Goal: Task Accomplishment & Management: Complete application form

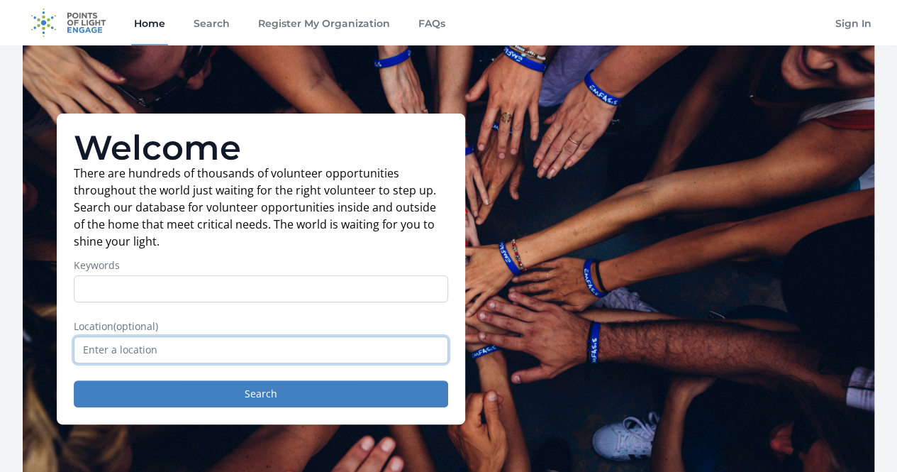
click at [257, 361] on input "text" at bounding box center [261, 349] width 374 height 27
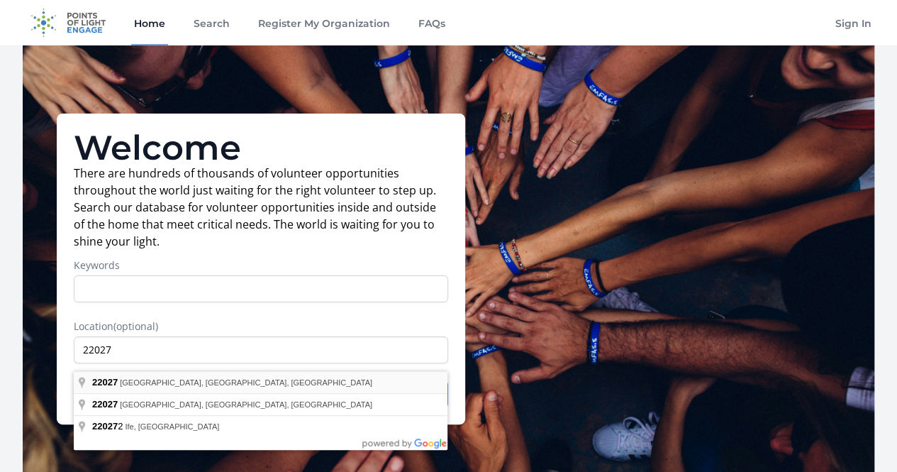
type input "Vienna, VA 22027, USA"
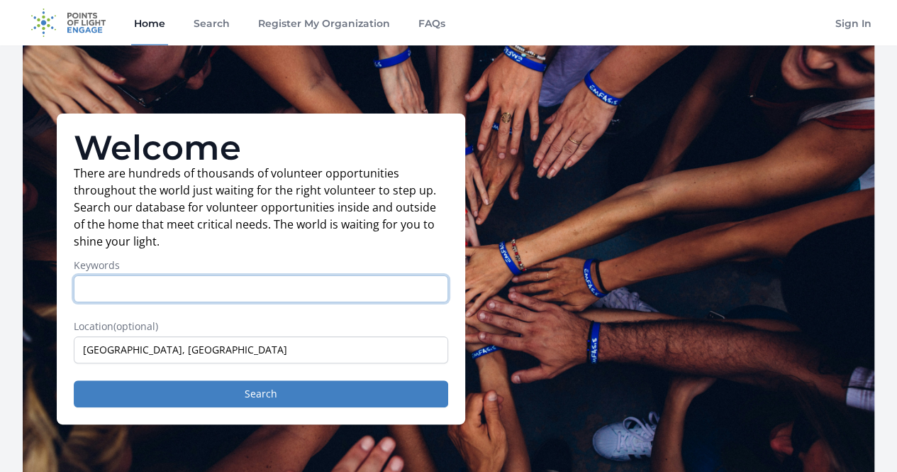
click at [171, 293] on input "Keywords" at bounding box center [261, 288] width 374 height 27
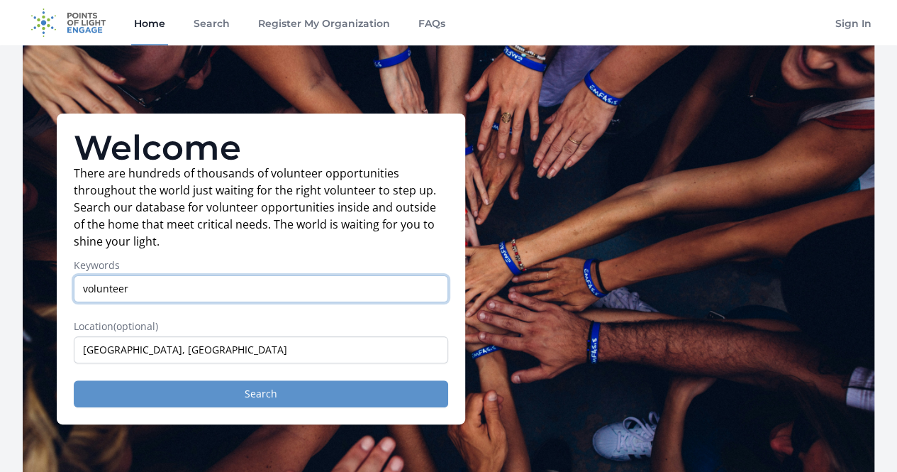
type input "volunteer"
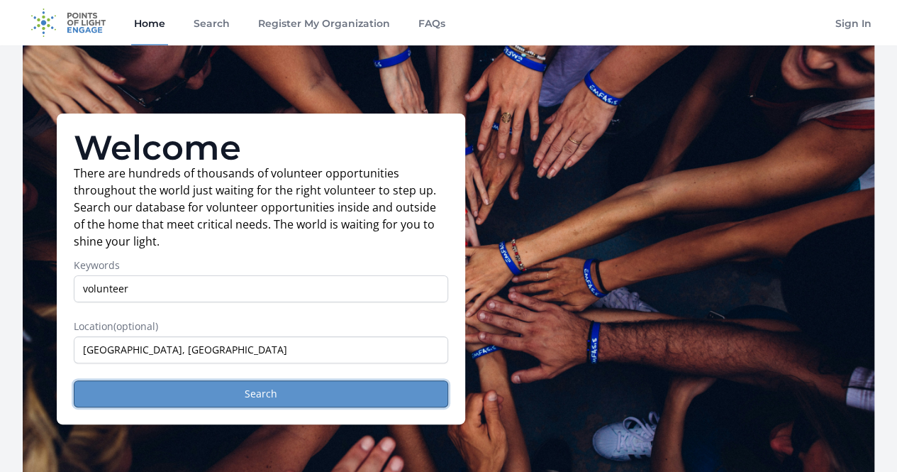
click at [182, 403] on button "Search" at bounding box center [261, 393] width 374 height 27
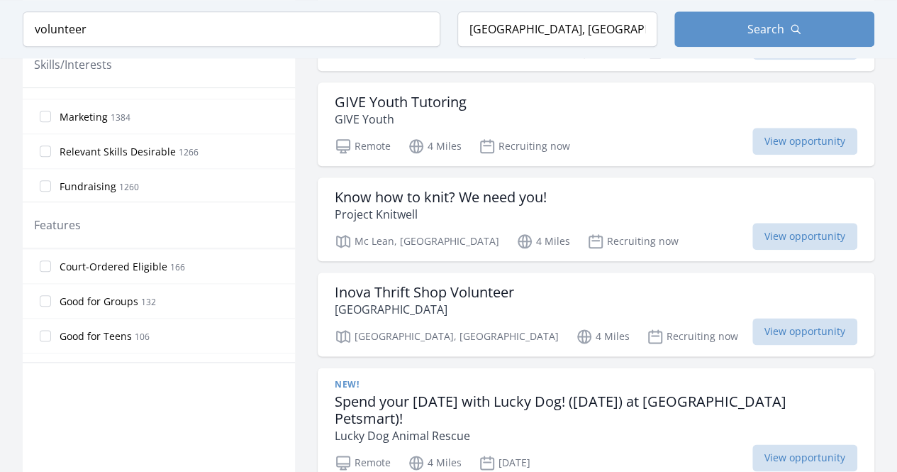
scroll to position [313, 0]
click at [113, 328] on span "Good for Teens" at bounding box center [96, 335] width 72 height 14
click at [51, 328] on input "Good for Teens 106" at bounding box center [45, 333] width 11 height 11
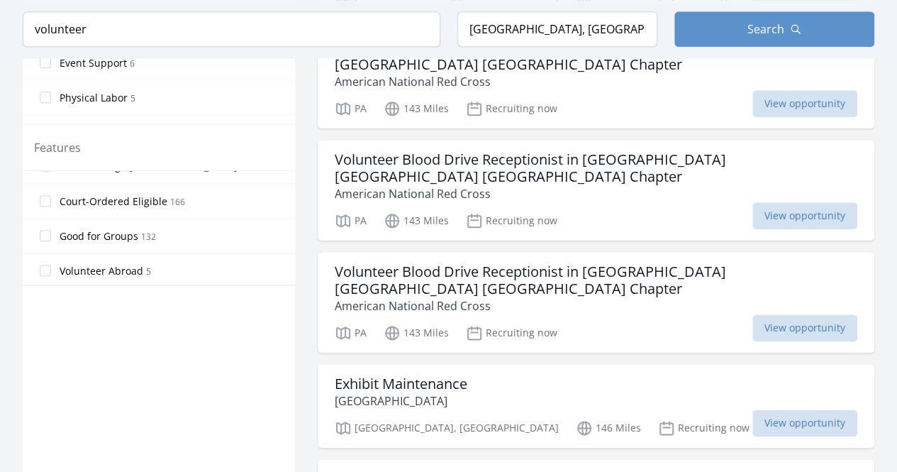
scroll to position [745, 0]
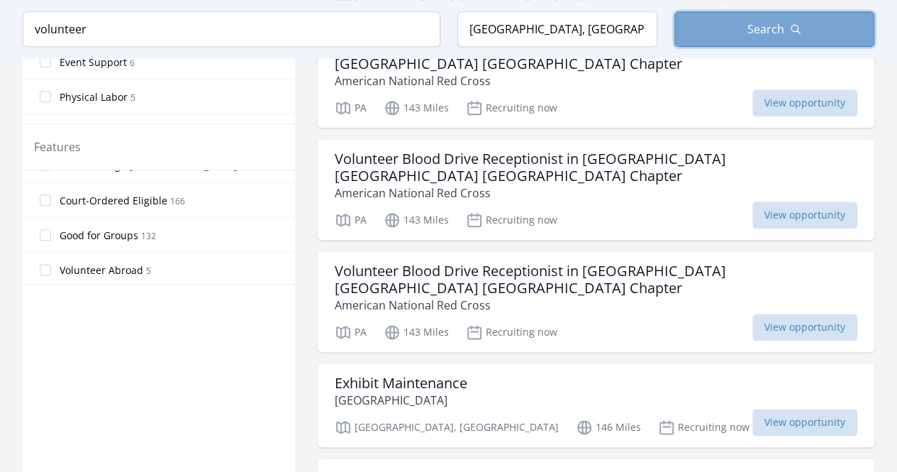
click at [714, 38] on button "Search" at bounding box center [774, 28] width 200 height 35
click at [716, 35] on button "Search" at bounding box center [774, 28] width 200 height 35
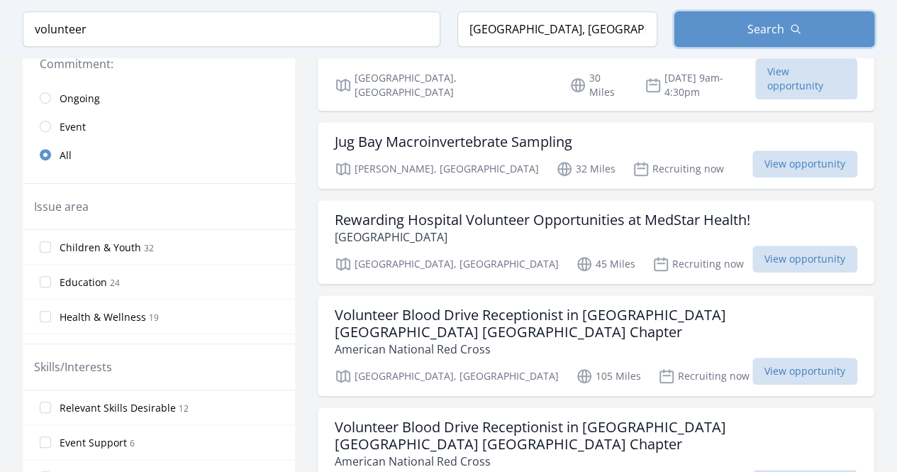
scroll to position [0, 0]
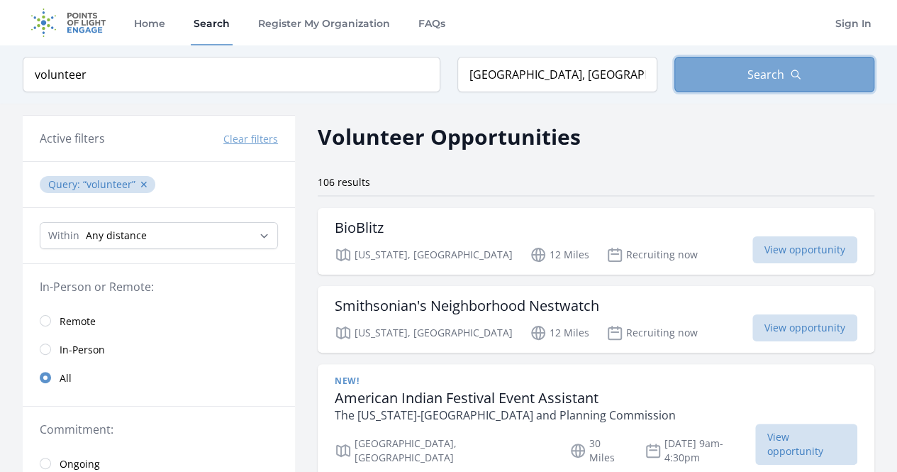
click at [735, 72] on button "Search" at bounding box center [774, 74] width 200 height 35
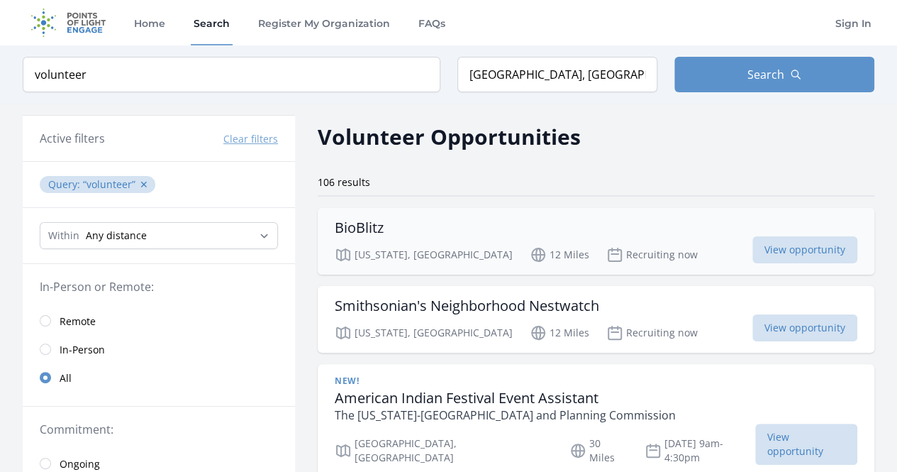
click at [358, 226] on h3 "BioBlitz" at bounding box center [359, 227] width 49 height 17
click at [840, 250] on span "View opportunity" at bounding box center [804, 249] width 105 height 27
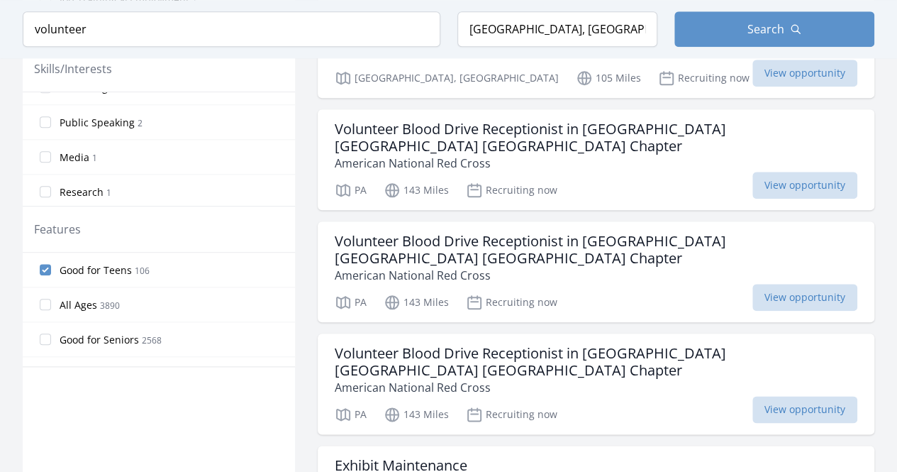
scroll to position [664, 0]
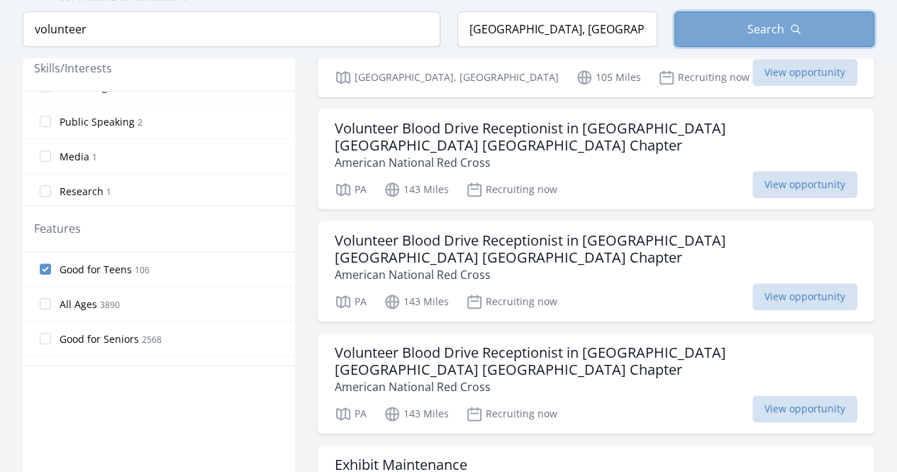
click at [735, 40] on button "Search" at bounding box center [774, 28] width 200 height 35
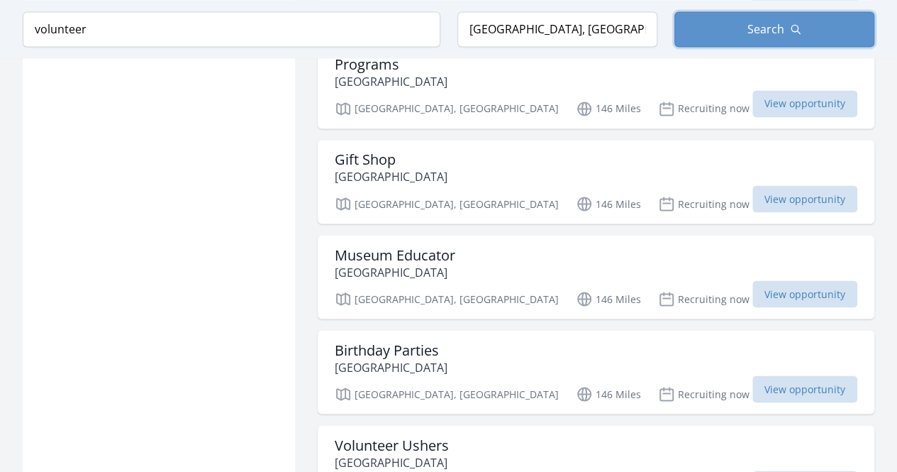
scroll to position [1159, 0]
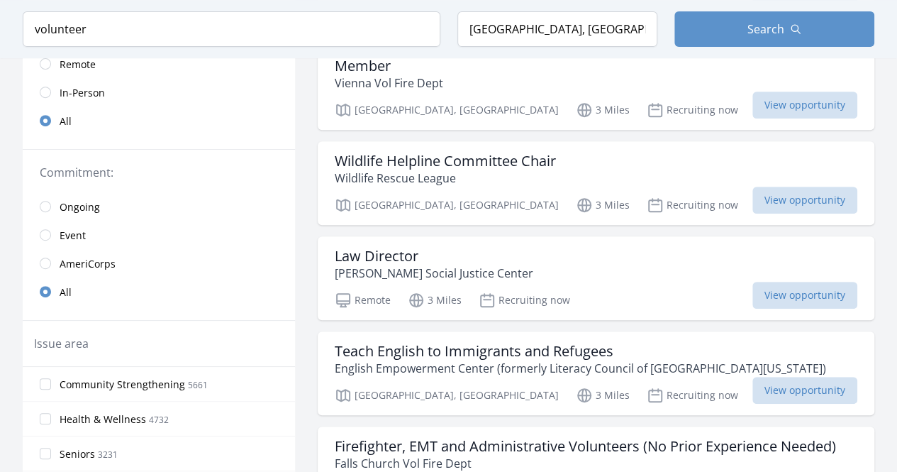
scroll to position [417, 0]
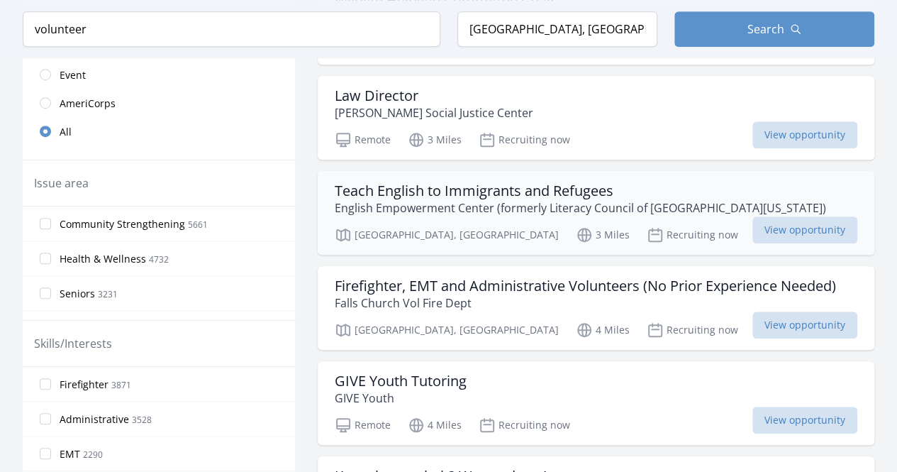
click at [434, 187] on h3 "Teach English to Immigrants and Refugees" at bounding box center [580, 190] width 491 height 17
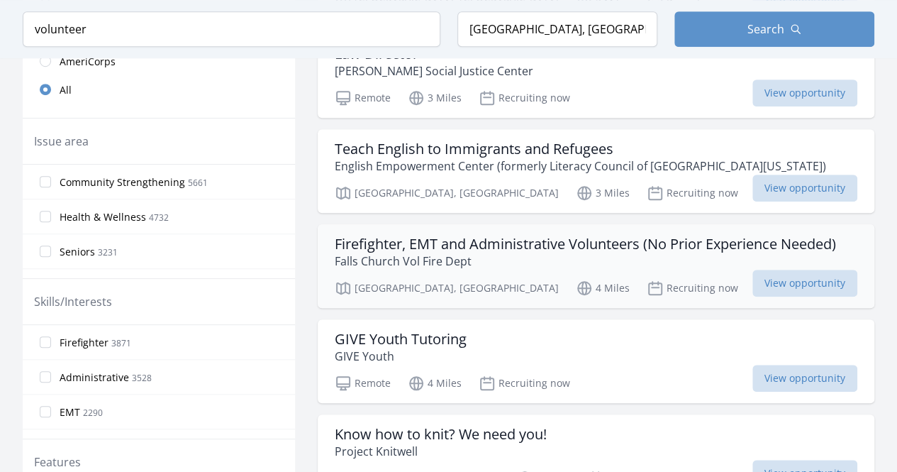
scroll to position [461, 0]
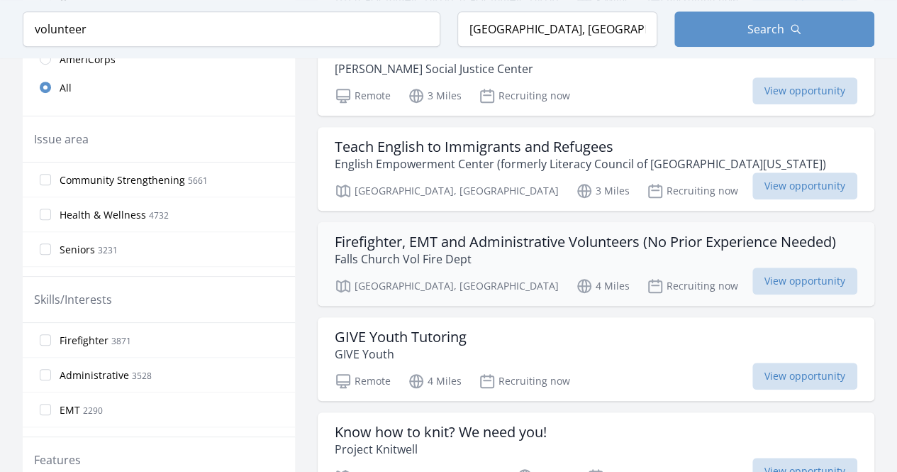
click at [529, 240] on h3 "Firefighter, EMT and Administrative Volunteers (No Prior Experience Needed)" at bounding box center [585, 241] width 501 height 17
click at [428, 338] on h3 "GIVE Youth Tutoring" at bounding box center [401, 336] width 132 height 17
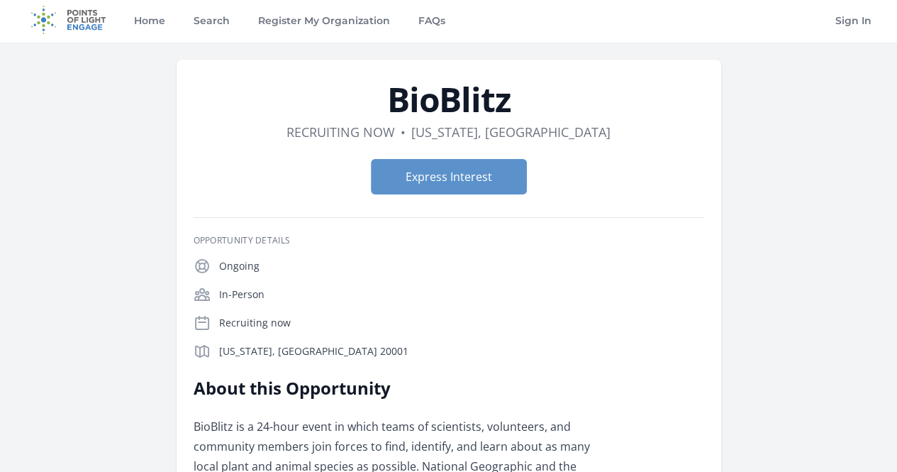
scroll to position [266, 0]
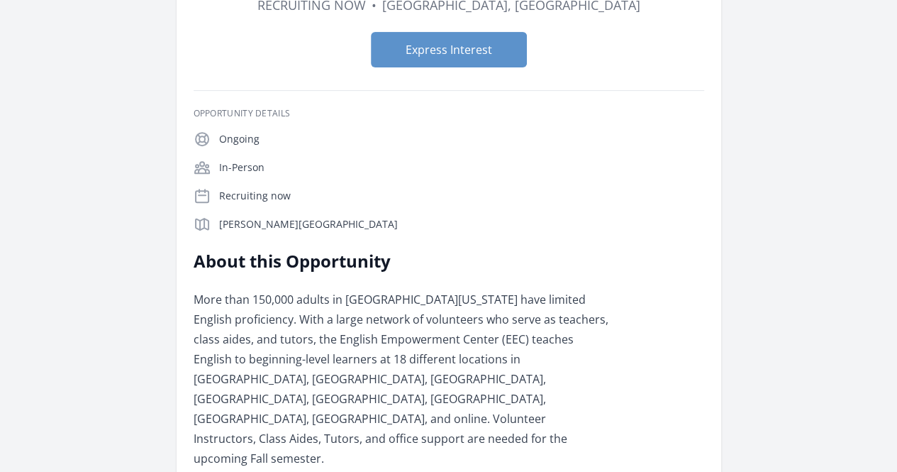
scroll to position [150, 0]
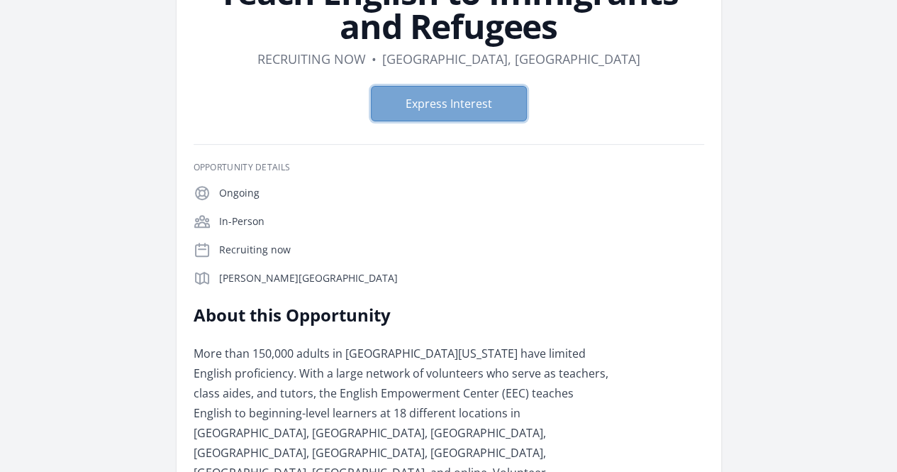
click at [435, 86] on button "Express Interest" at bounding box center [449, 103] width 156 height 35
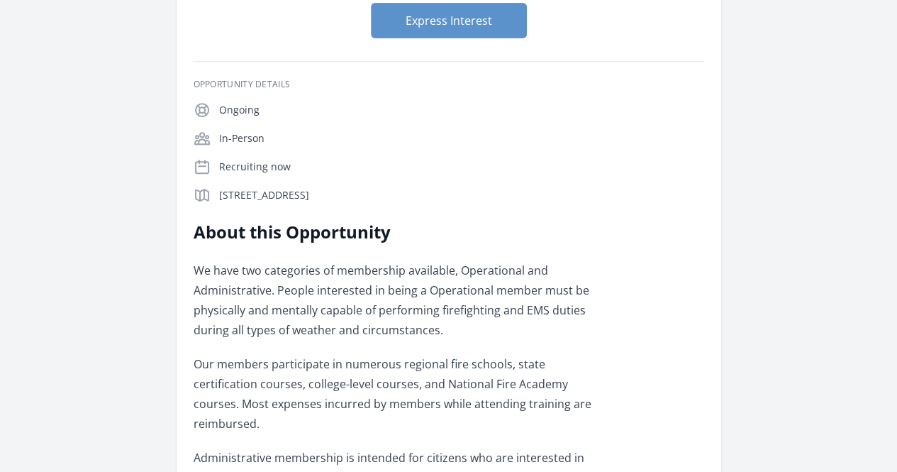
scroll to position [203, 0]
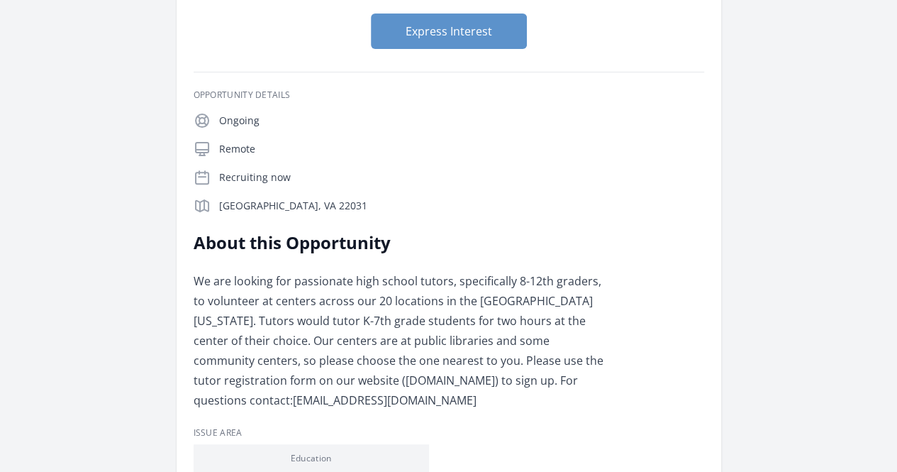
scroll to position [169, 0]
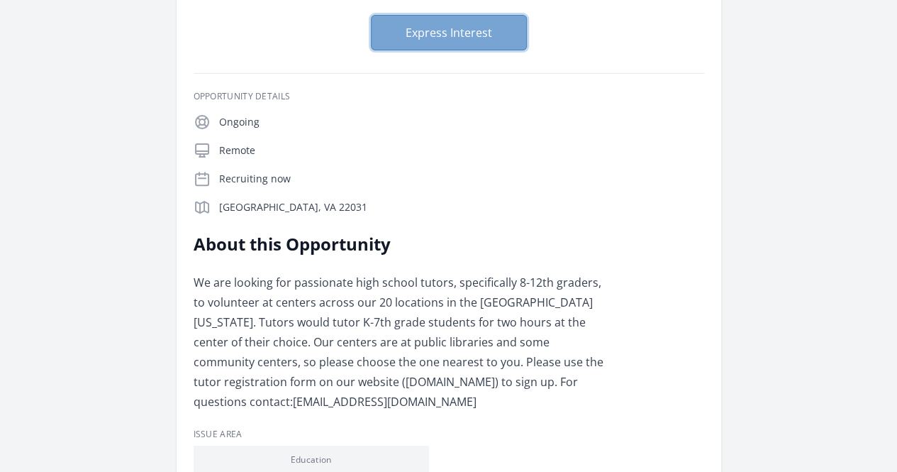
click at [464, 20] on button "Express Interest" at bounding box center [449, 32] width 156 height 35
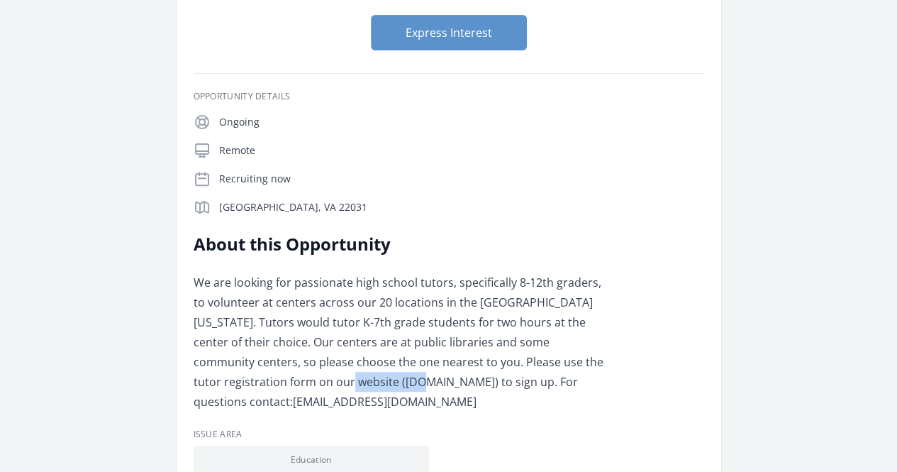
drag, startPoint x: 400, startPoint y: 245, endPoint x: 329, endPoint y: 246, distance: 70.9
click at [329, 272] on p "We are looking for passionate high school tutors, specifically 8-12th graders, …" at bounding box center [401, 341] width 415 height 139
copy p "giveyouth.org"
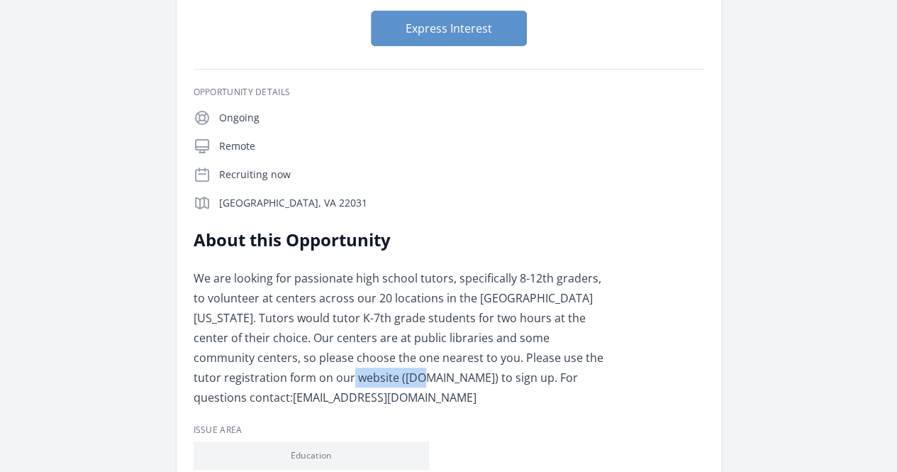
scroll to position [174, 0]
click at [0, 0] on link "Learn more about GIVE Youth" at bounding box center [0, 0] width 0 height 0
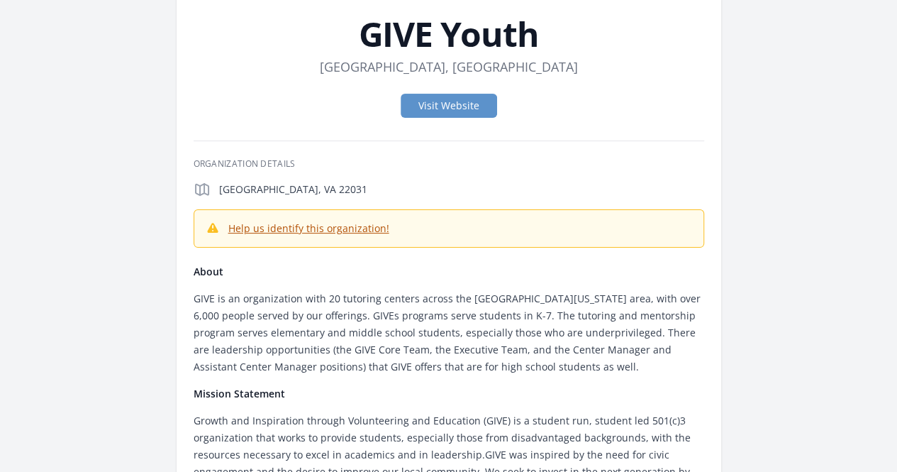
scroll to position [69, 0]
click at [477, 103] on link "Visit Website" at bounding box center [449, 105] width 96 height 24
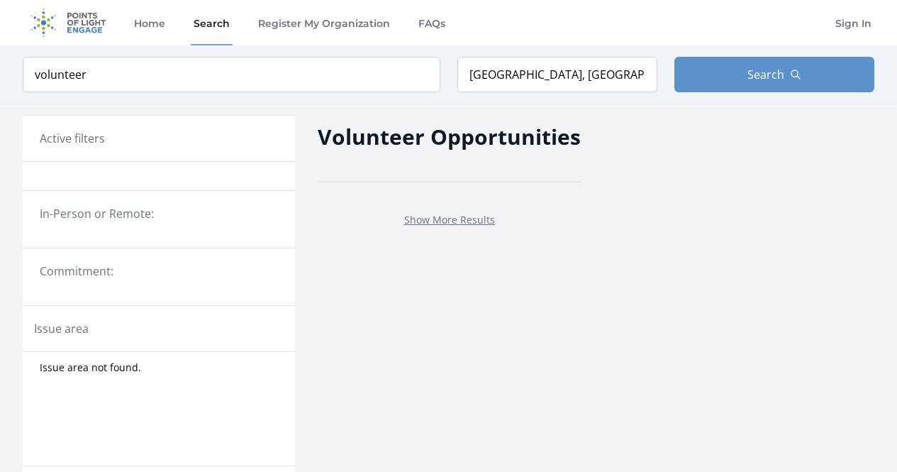
scroll to position [461, 0]
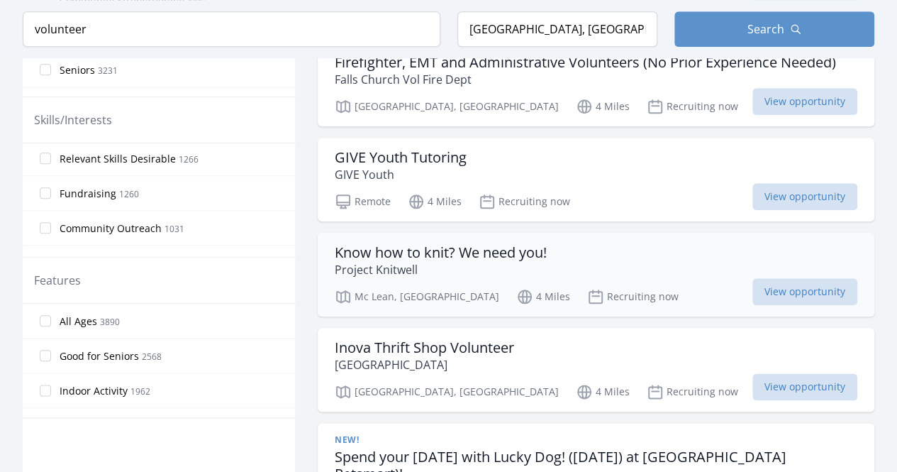
scroll to position [840, 0]
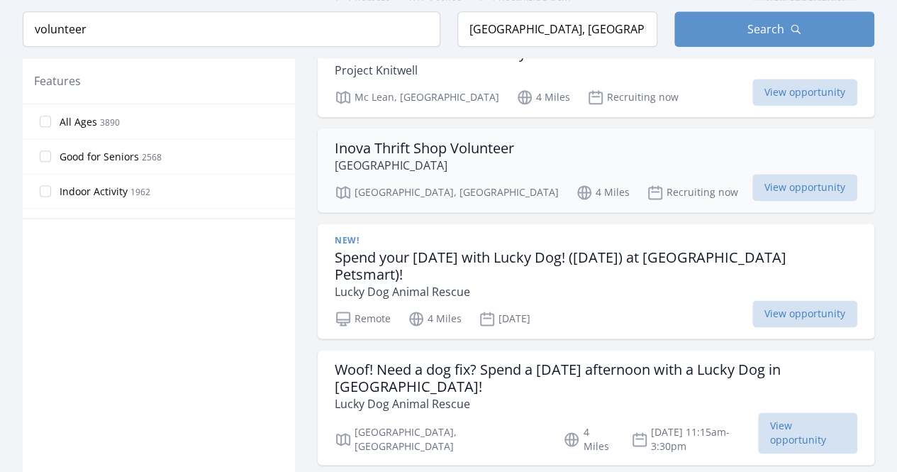
click at [443, 145] on h3 "Inova Thrift Shop Volunteer" at bounding box center [424, 148] width 179 height 17
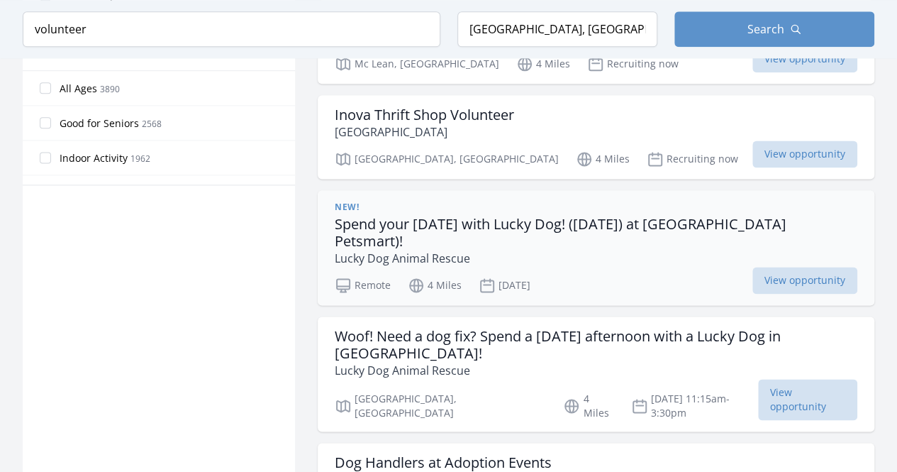
scroll to position [874, 0]
click at [600, 226] on h3 "Spend your Sunday with Lucky Dog! (September 21st) at Falls Church Petsmart)!" at bounding box center [596, 232] width 523 height 34
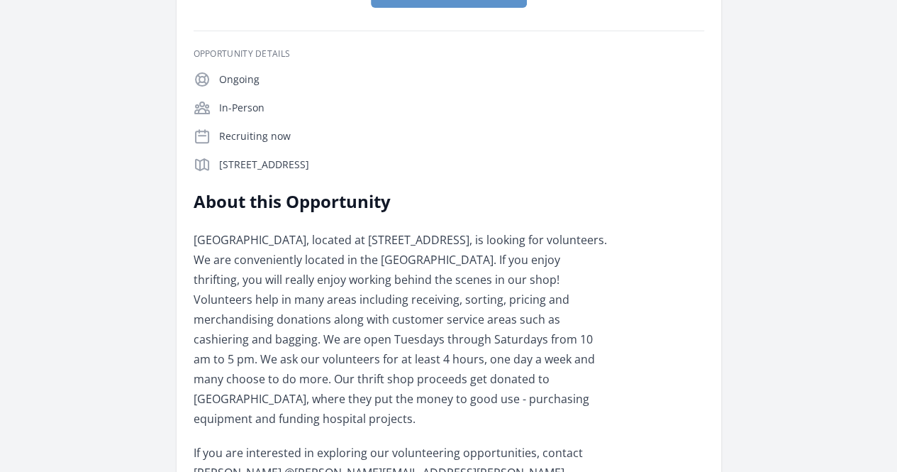
scroll to position [208, 0]
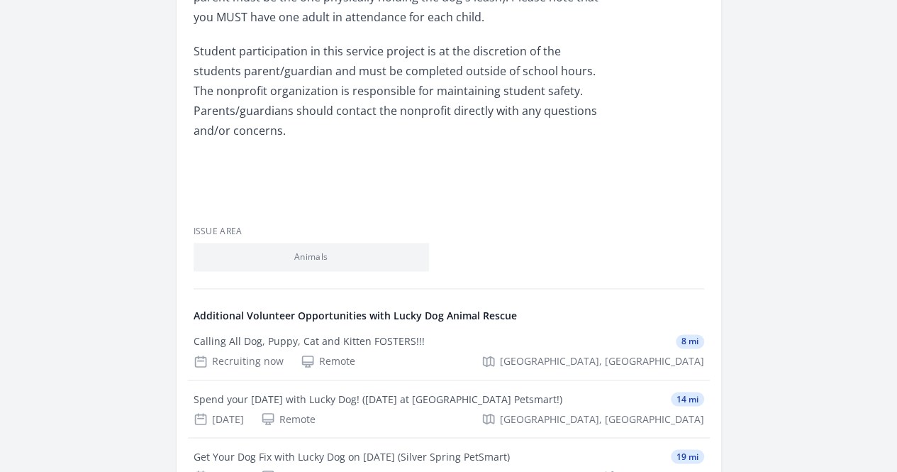
scroll to position [956, 0]
click at [0, 0] on link "See more volunteer opportunities and learn more about Lucky Dog Animal Rescue" at bounding box center [0, 0] width 0 height 0
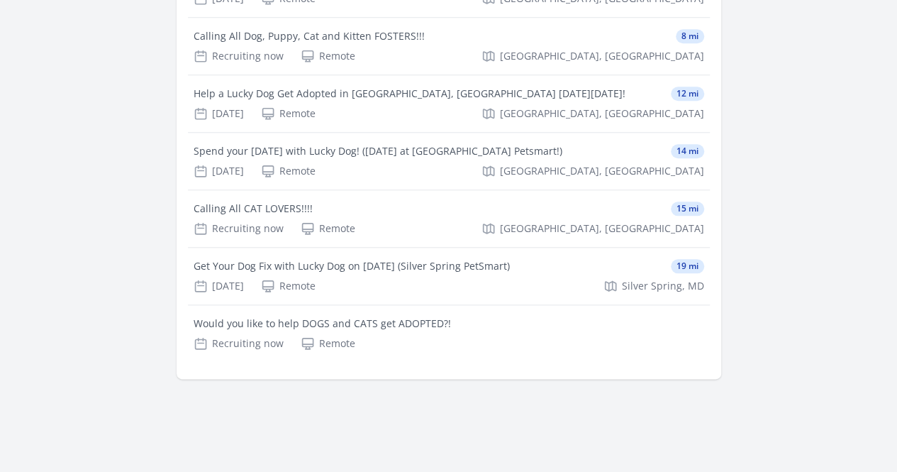
scroll to position [652, 0]
click at [321, 316] on div "Would you like to help DOGS and CATS get ADOPTED?!" at bounding box center [322, 323] width 257 height 14
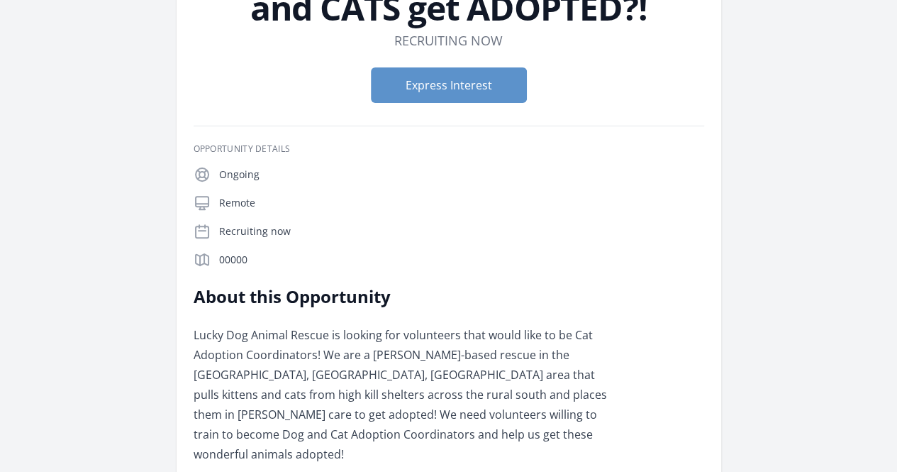
scroll to position [147, 0]
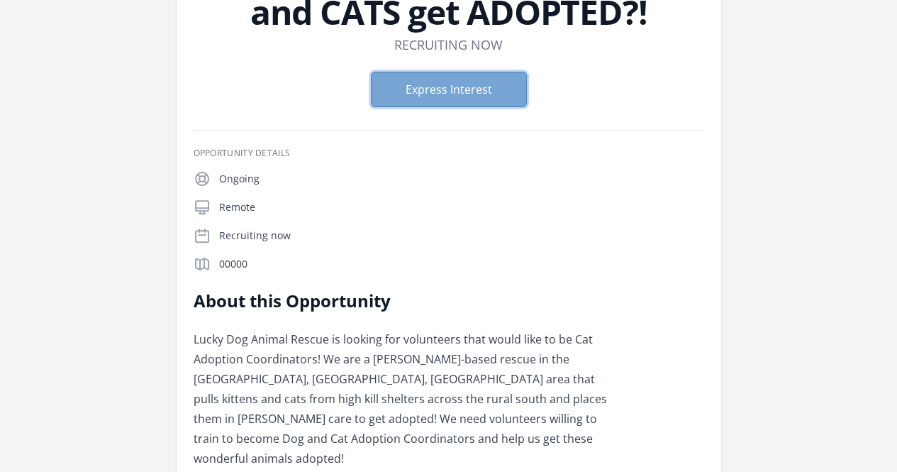
click at [423, 95] on button "Express Interest" at bounding box center [449, 89] width 156 height 35
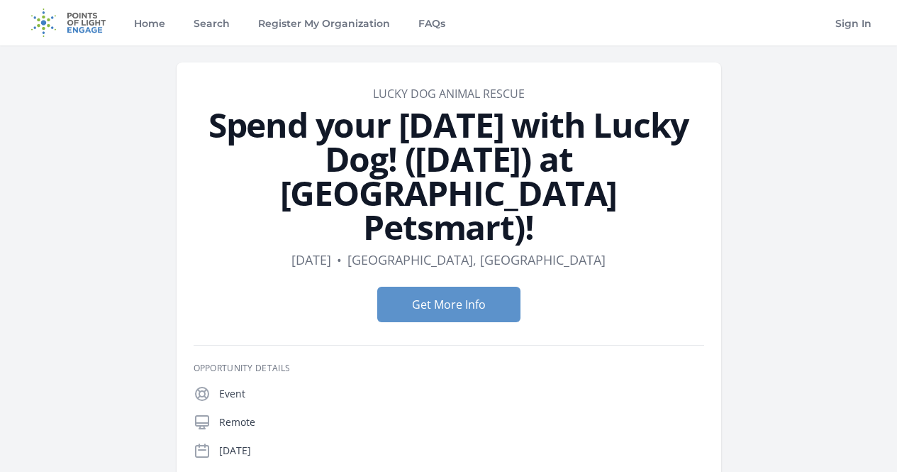
scroll to position [956, 0]
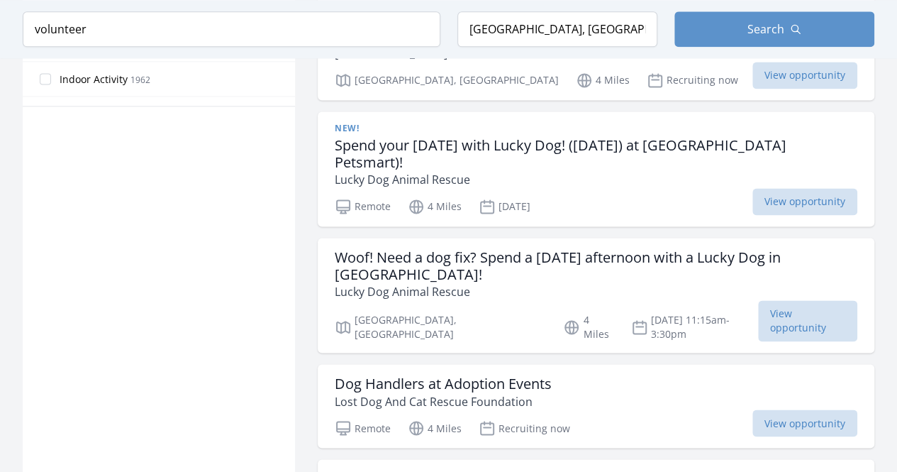
scroll to position [951, 0]
click at [437, 251] on h3 "Woof! Need a dog fix? Spend a Sunday afternoon with a Lucky Dog in Falls Church!" at bounding box center [596, 267] width 523 height 34
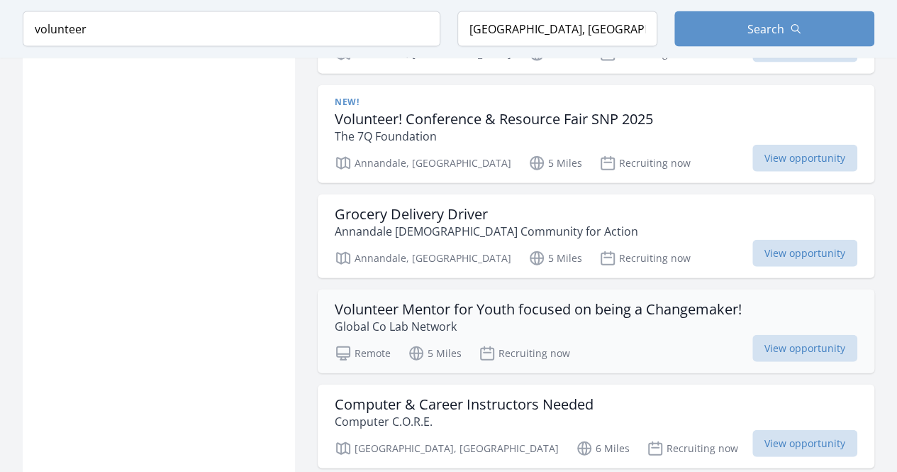
scroll to position [1775, 0]
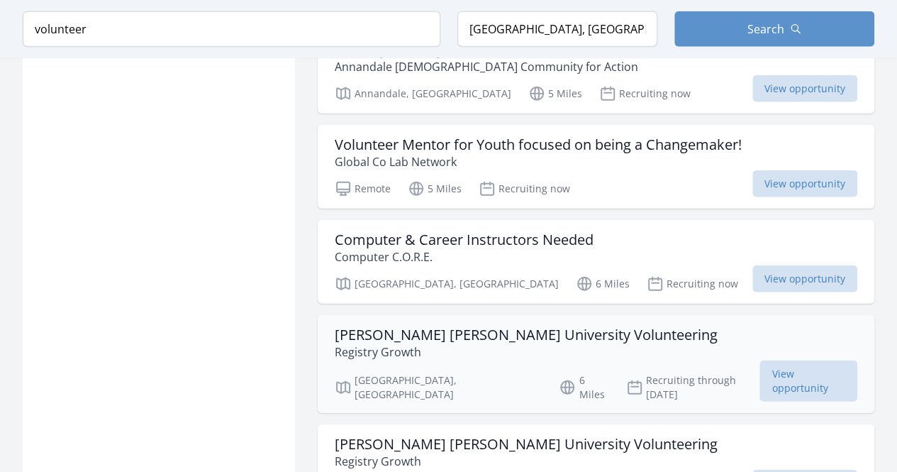
click at [394, 326] on h3 "[PERSON_NAME] [PERSON_NAME] University Volunteering" at bounding box center [526, 334] width 383 height 17
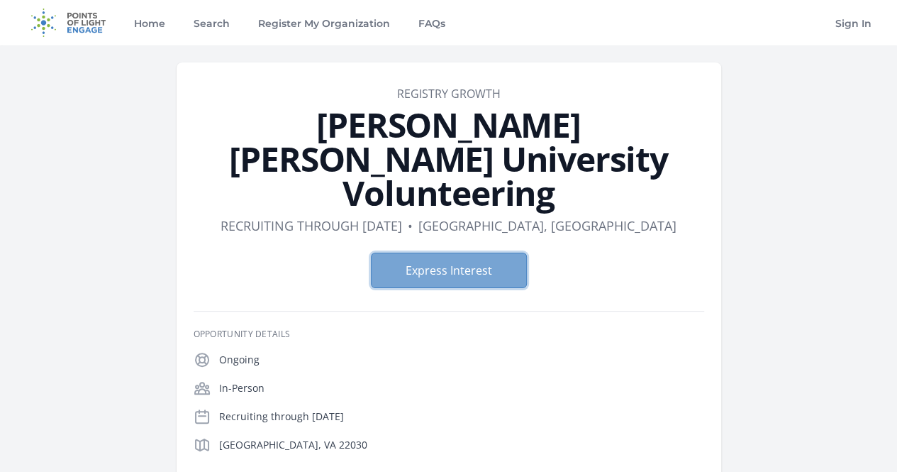
click at [406, 252] on button "Express Interest" at bounding box center [449, 269] width 156 height 35
